Goal: Navigation & Orientation: Find specific page/section

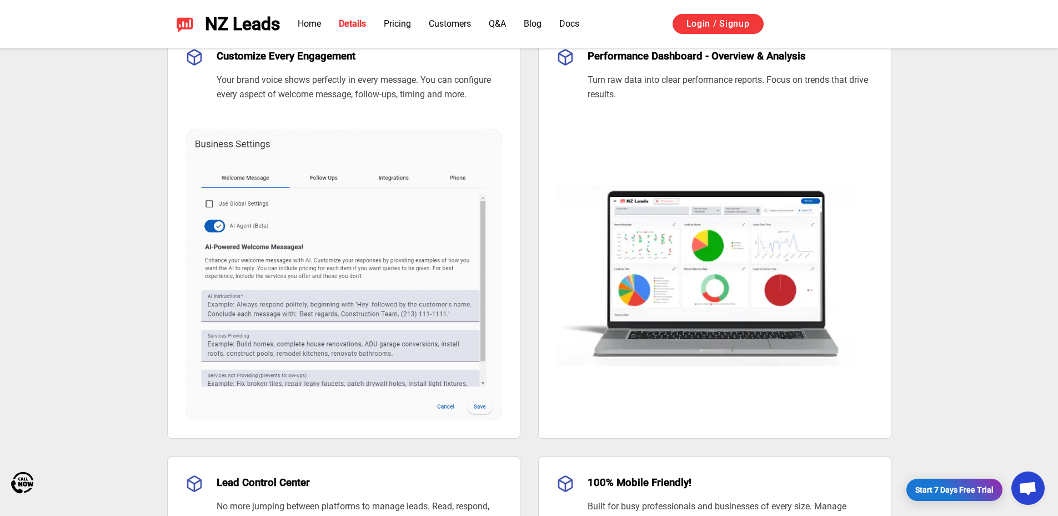
scroll to position [1039, 0]
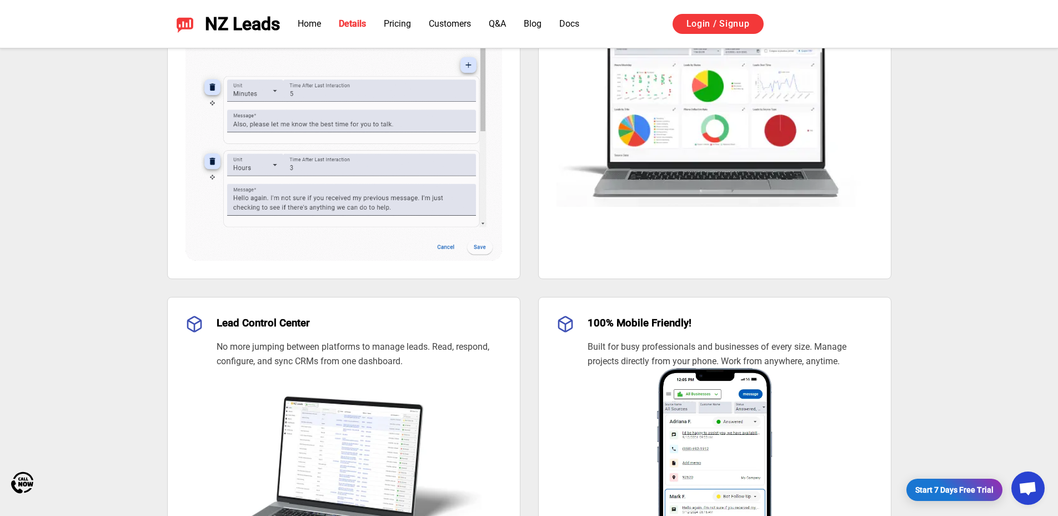
click at [706, 124] on img at bounding box center [715, 102] width 317 height 212
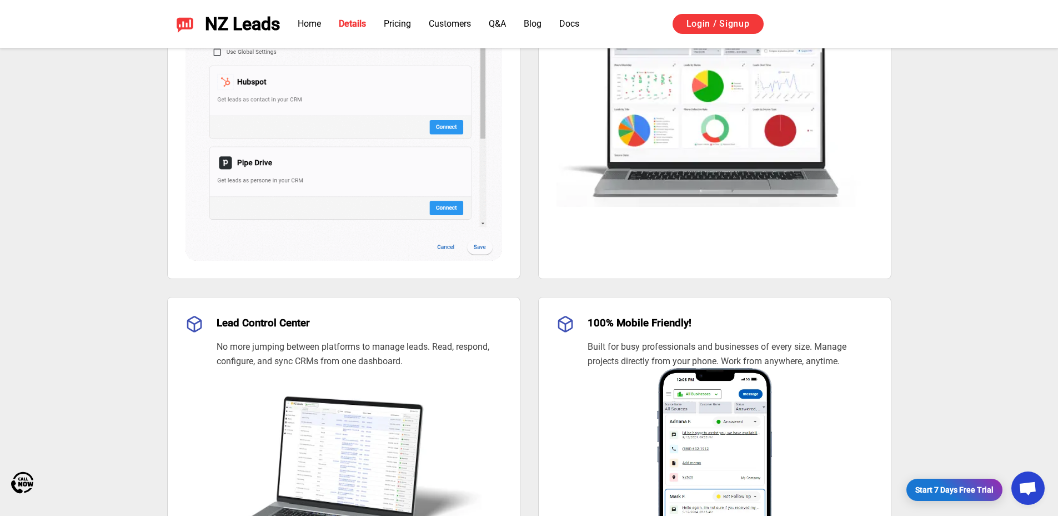
click at [421, 127] on div at bounding box center [529, 258] width 1058 height 516
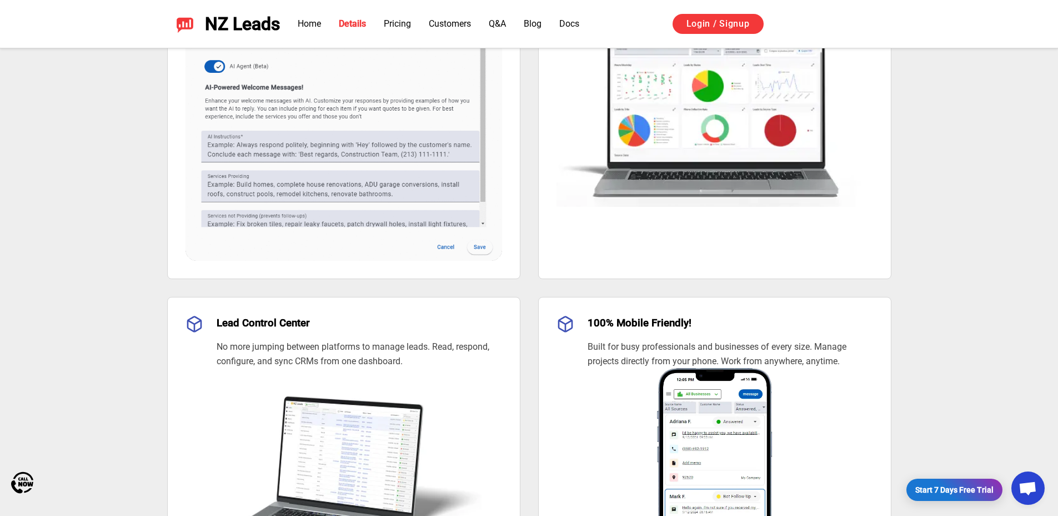
click at [421, 127] on img at bounding box center [344, 101] width 317 height 319
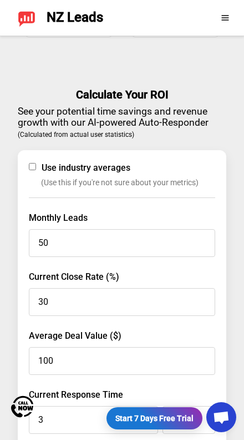
scroll to position [2362, 0]
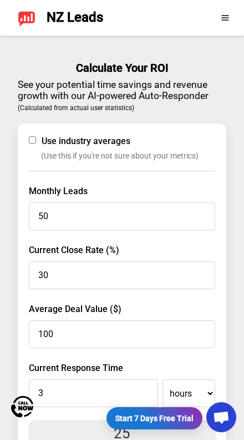
click at [157, 426] on link "Start 7 Days Free Trial" at bounding box center [155, 418] width 96 height 22
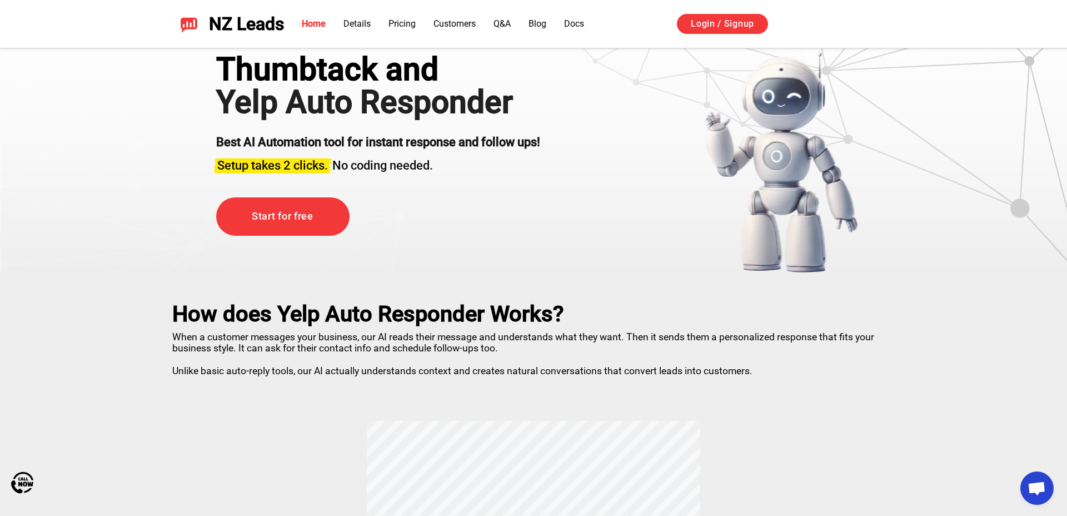
scroll to position [0, 0]
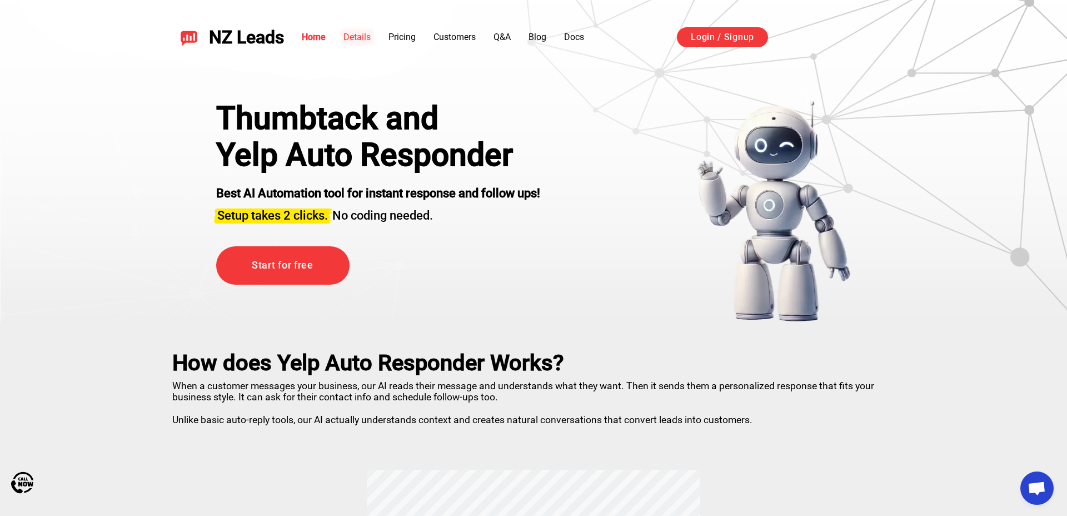
click at [359, 42] on link "Details" at bounding box center [356, 37] width 27 height 11
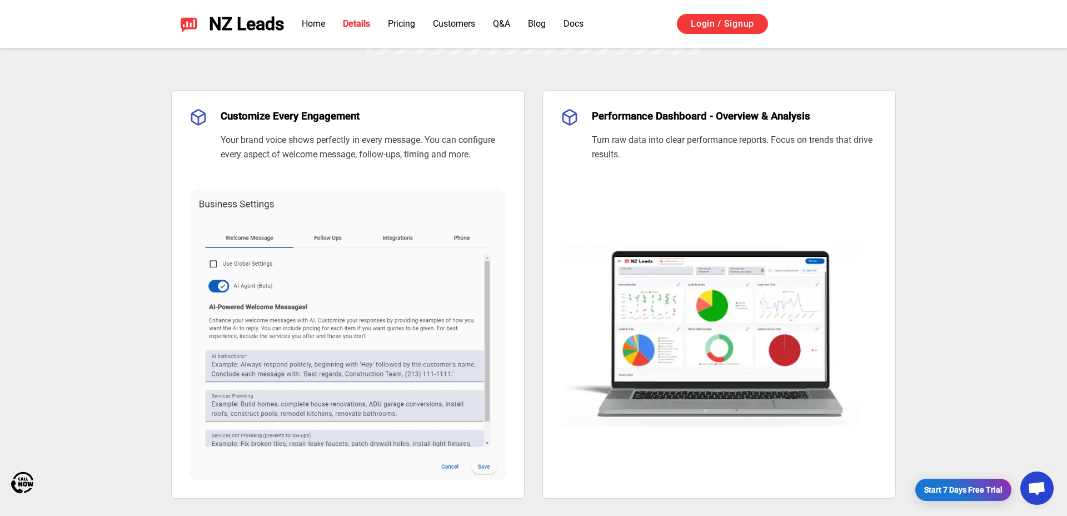
click at [386, 30] on ul "Home Details Pricing Customers Q&A Blog Docs" at bounding box center [443, 23] width 282 height 13
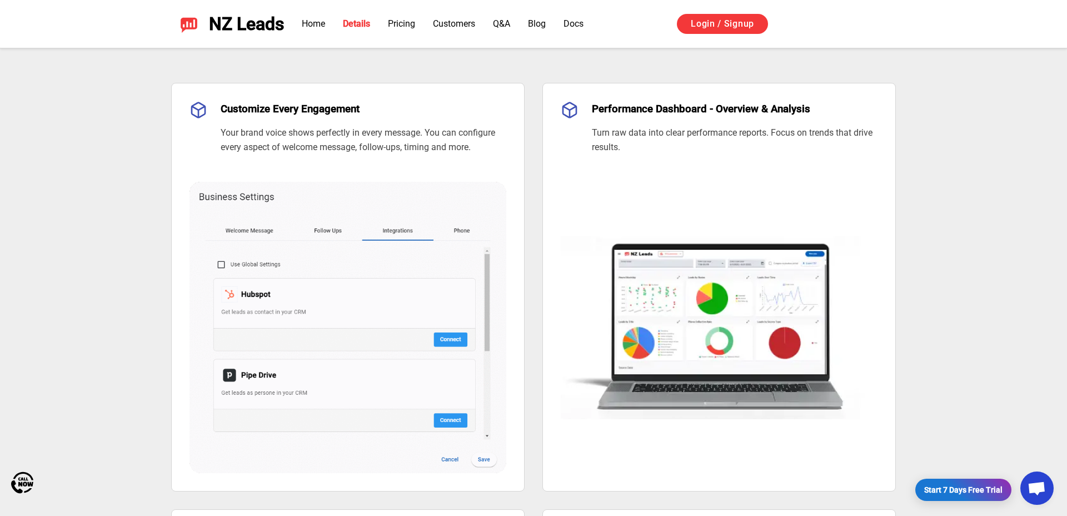
click at [332, 27] on ul "Home Details Pricing Customers Q&A Blog Docs" at bounding box center [443, 23] width 282 height 13
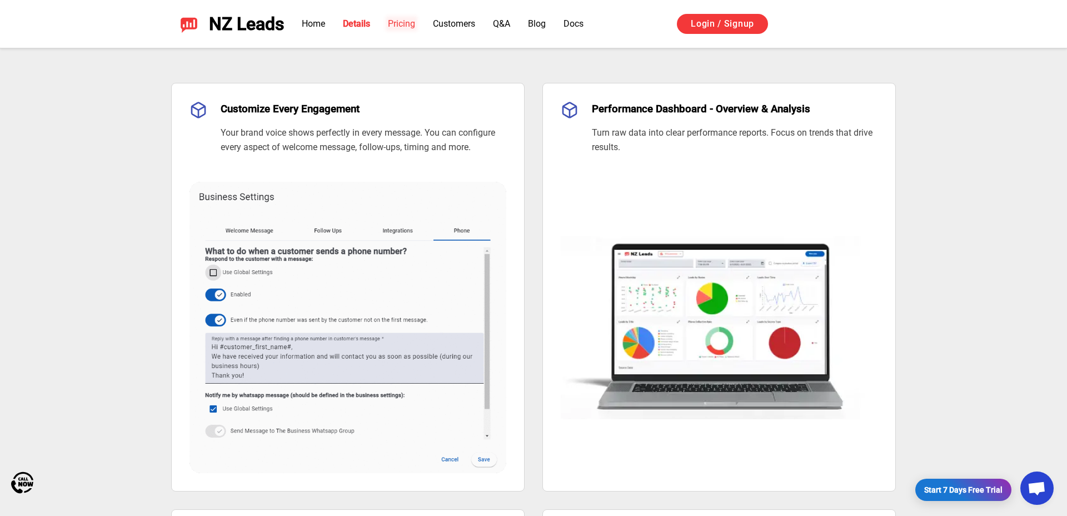
click at [399, 26] on link "Pricing" at bounding box center [401, 23] width 27 height 11
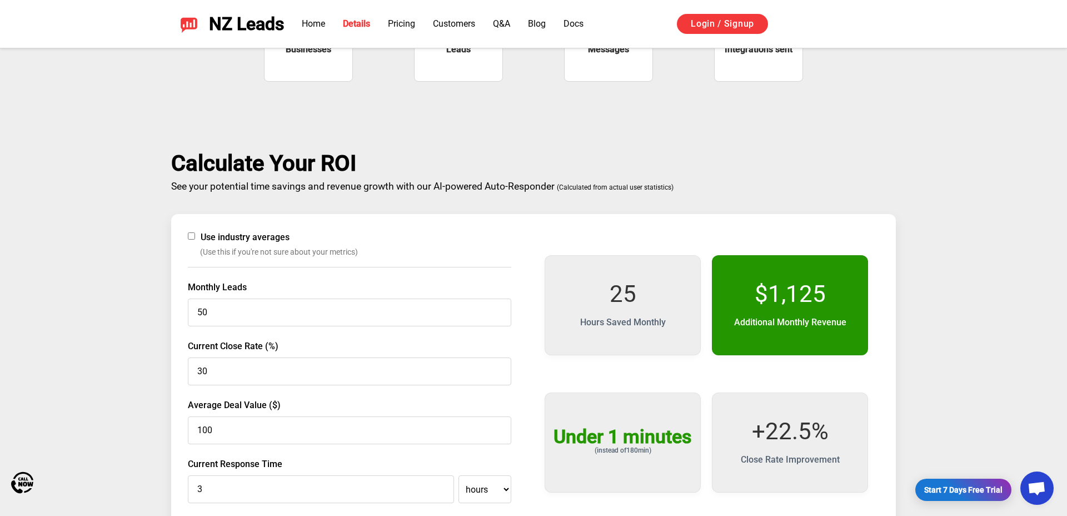
drag, startPoint x: 486, startPoint y: 23, endPoint x: 480, endPoint y: 24, distance: 5.7
click at [486, 23] on ul "Home Details Pricing Customers Q&A Blog Docs" at bounding box center [443, 23] width 282 height 13
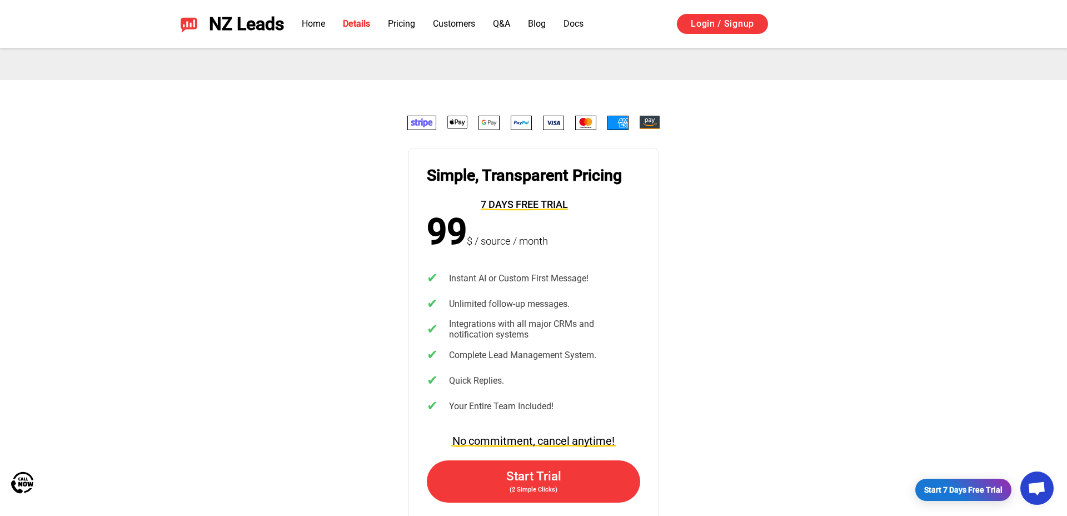
click at [514, 26] on ul "Home Details Pricing Customers Q&A Blog Docs" at bounding box center [443, 23] width 282 height 13
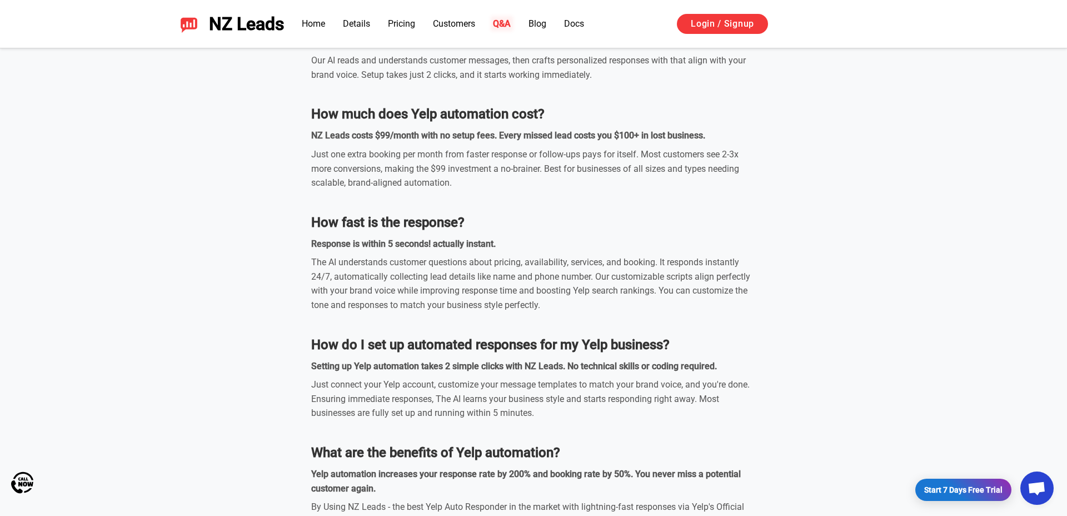
scroll to position [3493, 0]
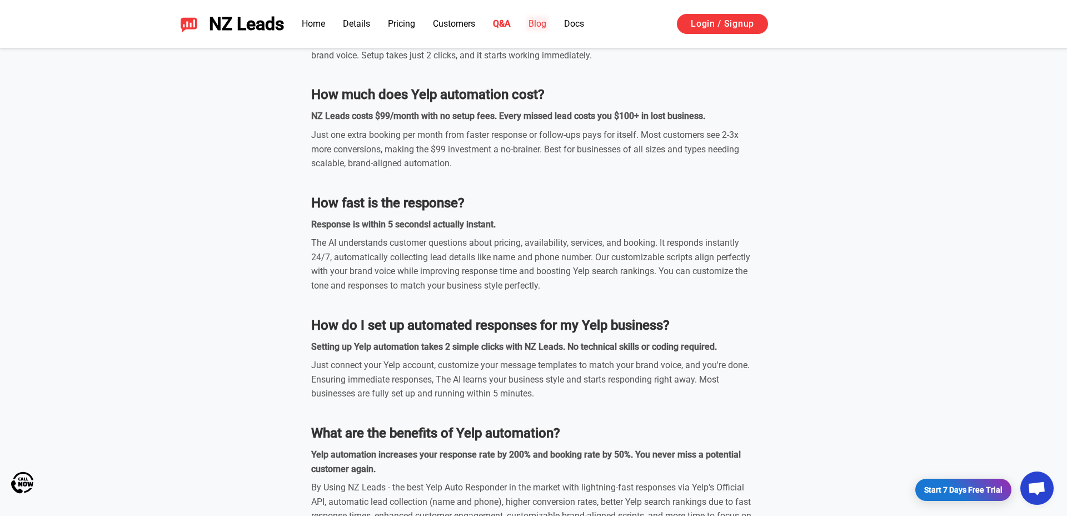
click at [541, 22] on link "Blog" at bounding box center [537, 23] width 18 height 11
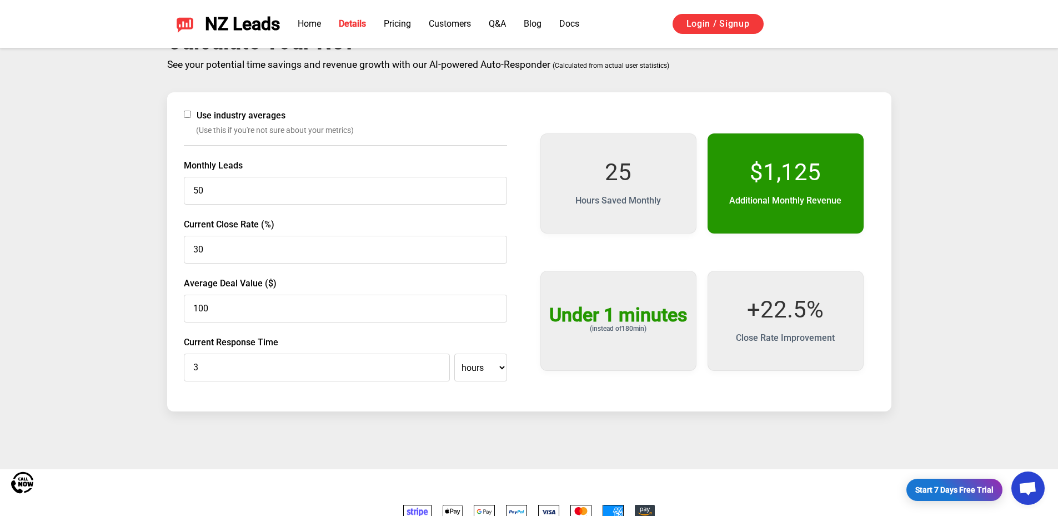
scroll to position [1845, 0]
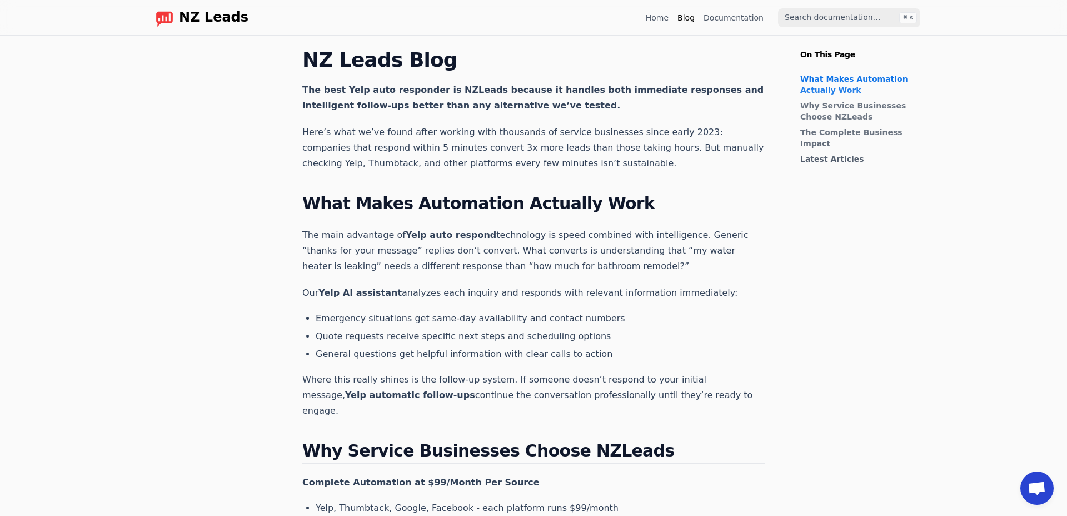
click at [750, 19] on link "Documentation" at bounding box center [733, 17] width 60 height 11
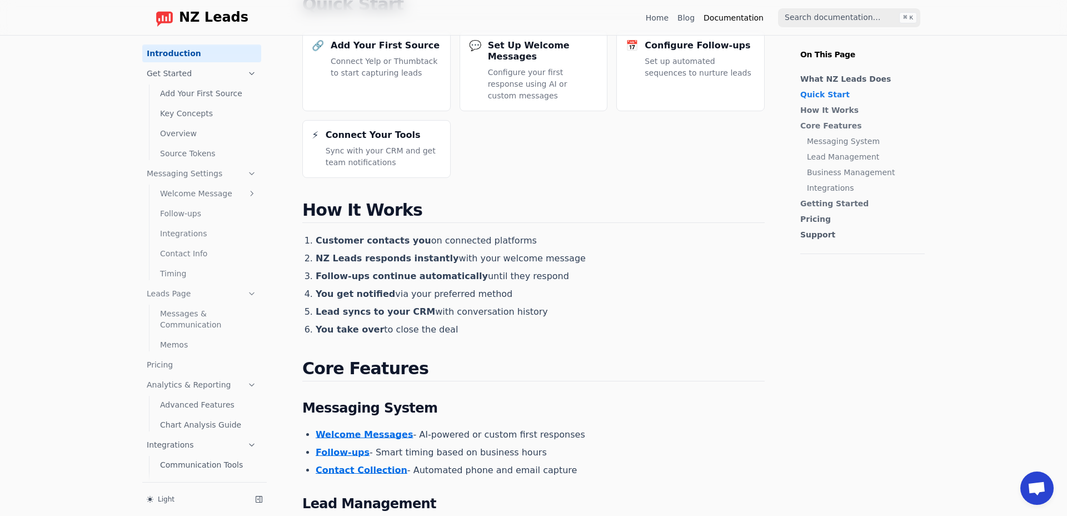
scroll to position [150, 0]
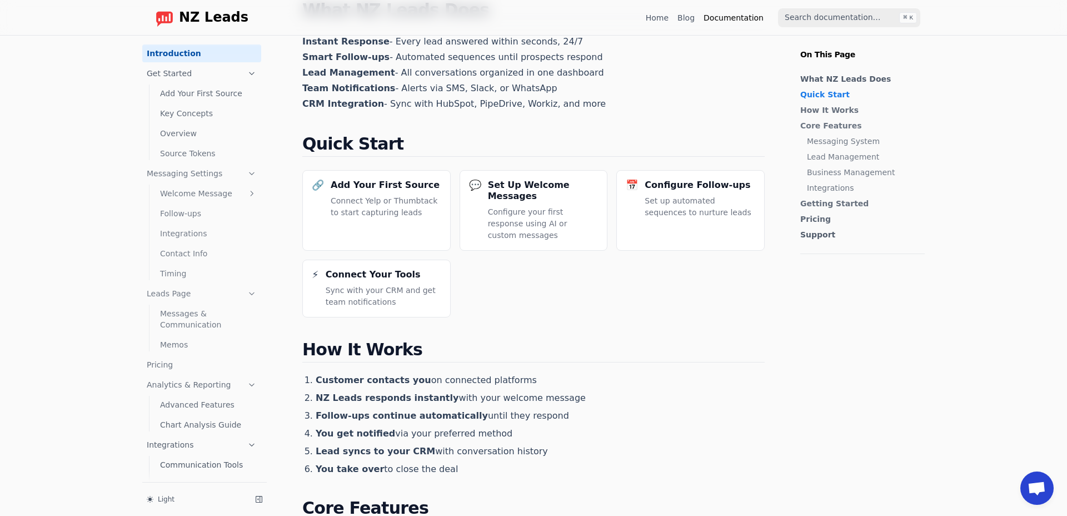
click at [227, 19] on span "NZ Leads" at bounding box center [213, 18] width 69 height 16
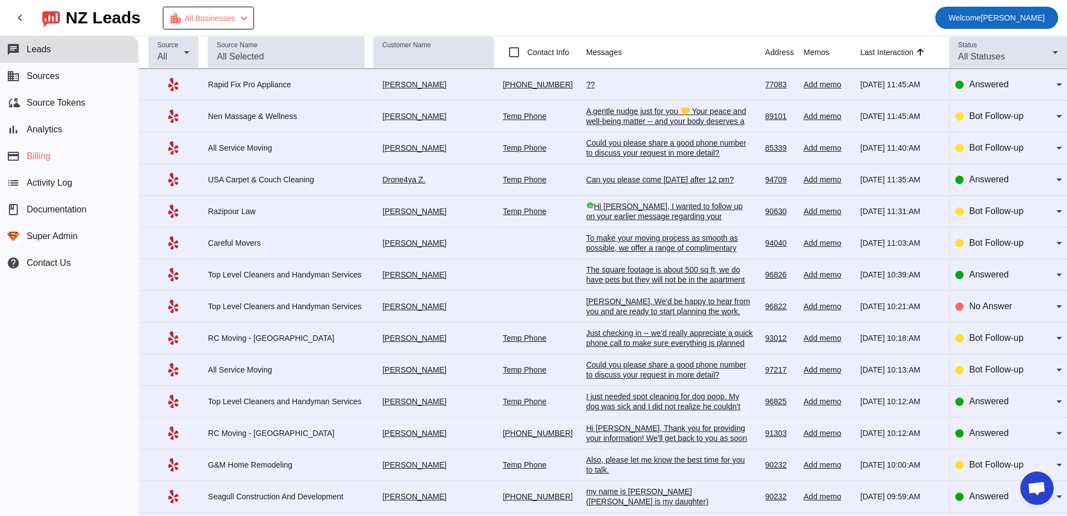
click at [948, 4] on span at bounding box center [996, 17] width 123 height 27
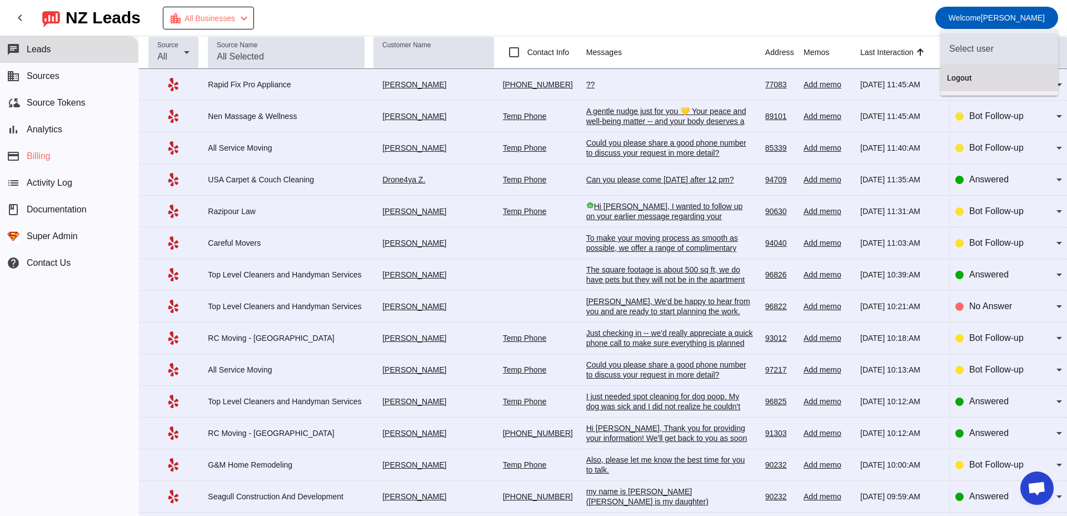
click at [975, 73] on span "Logout" at bounding box center [999, 77] width 104 height 11
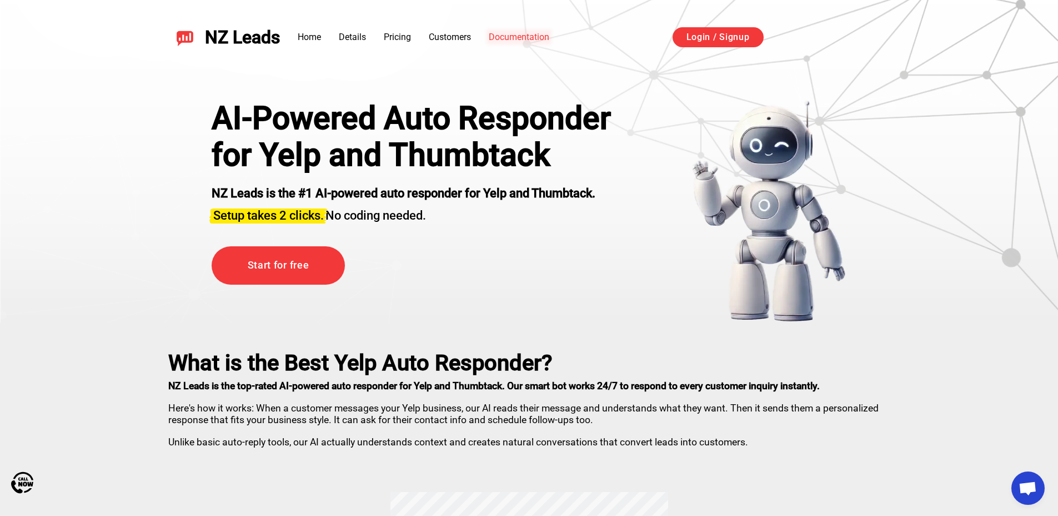
click at [508, 36] on link "Documentation" at bounding box center [519, 37] width 61 height 11
